Goal: Information Seeking & Learning: Find specific page/section

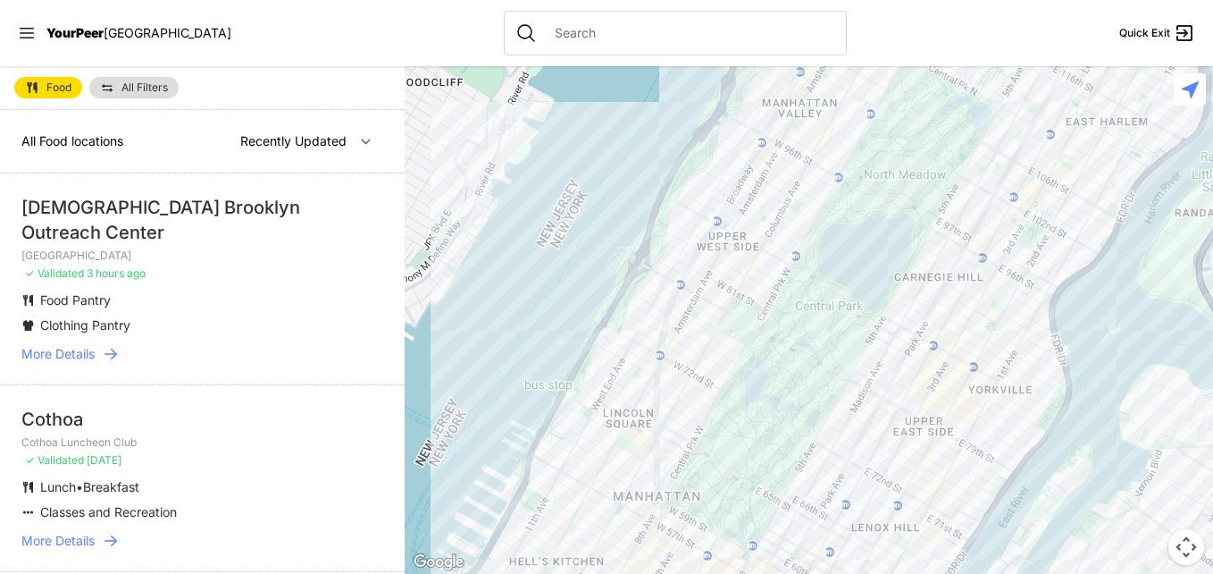
click at [306, 69] on div "Food All Filters" at bounding box center [202, 88] width 405 height 44
click at [77, 345] on span "More Details" at bounding box center [57, 354] width 73 height 18
